Goal: Information Seeking & Learning: Learn about a topic

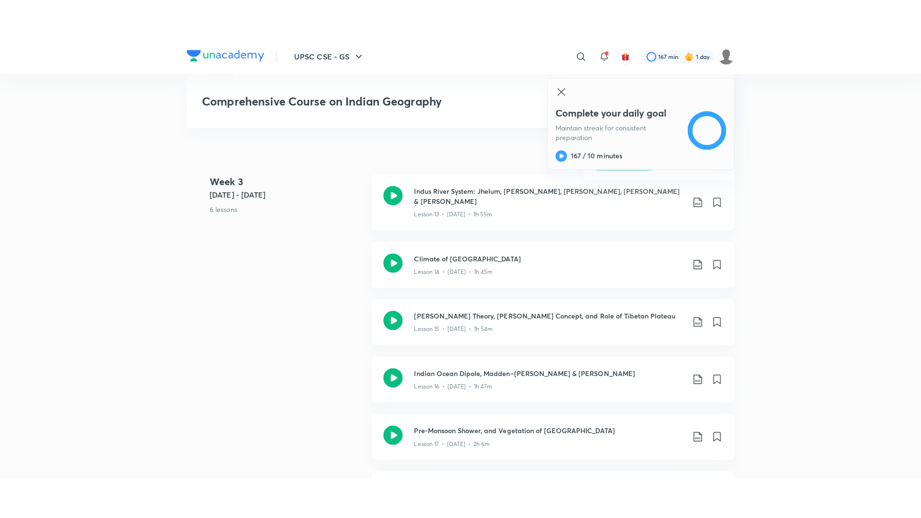
scroll to position [1296, 0]
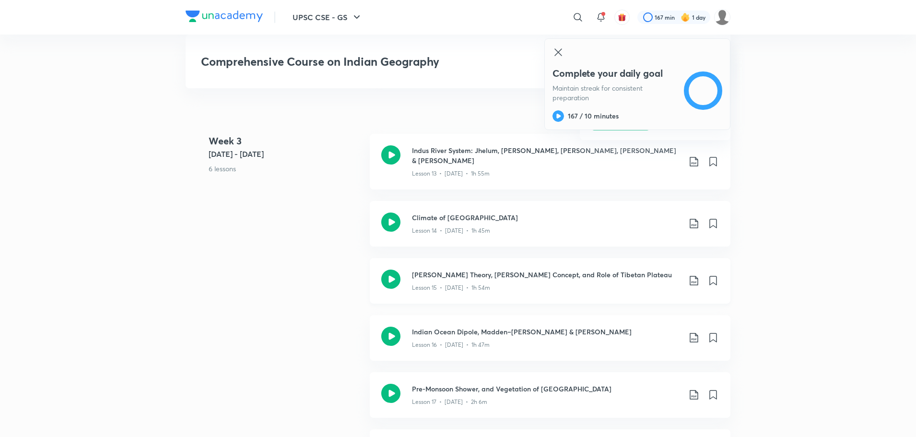
click at [390, 275] on icon at bounding box center [390, 279] width 19 height 19
